Goal: Transaction & Acquisition: Purchase product/service

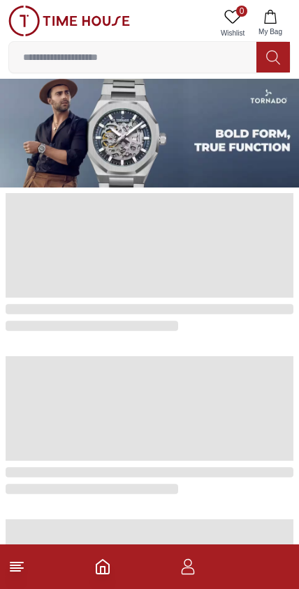
click at [272, 56] on icon at bounding box center [273, 58] width 14 height 16
click at [276, 59] on icon at bounding box center [272, 57] width 13 height 14
click at [188, 61] on input at bounding box center [132, 57] width 247 height 28
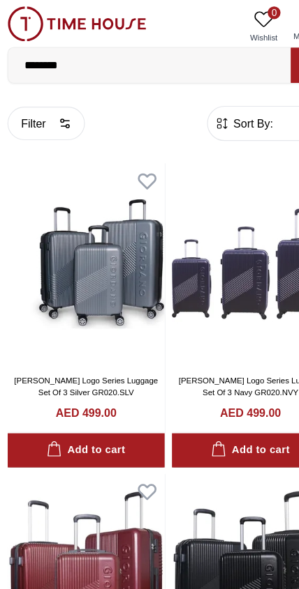
type input "*******"
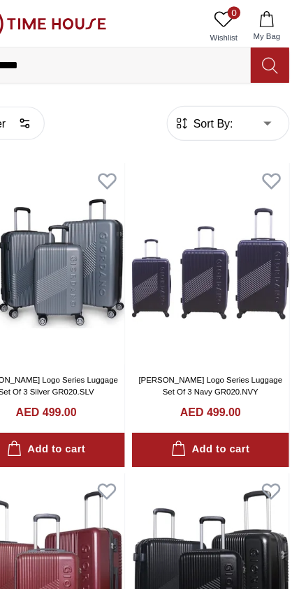
click at [266, 58] on icon at bounding box center [273, 58] width 14 height 16
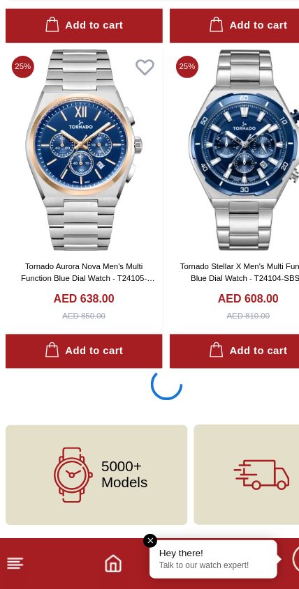
scroll to position [2537, 0]
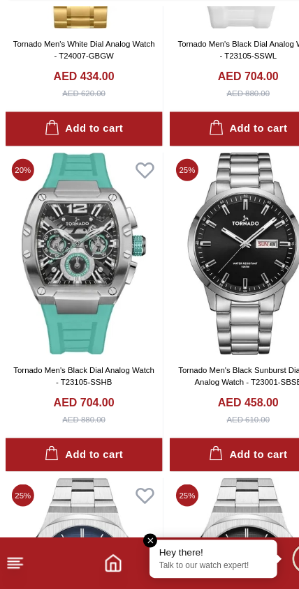
scroll to position [7880, 0]
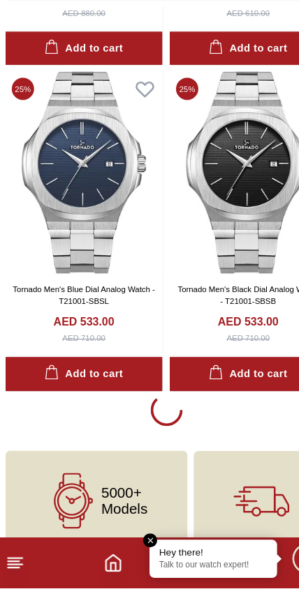
scroll to position [8234, 0]
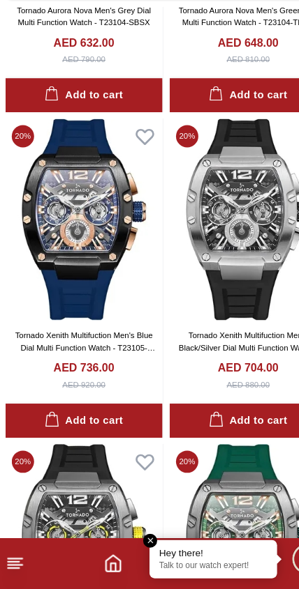
scroll to position [13613, 0]
